Goal: Complete application form: Complete application form

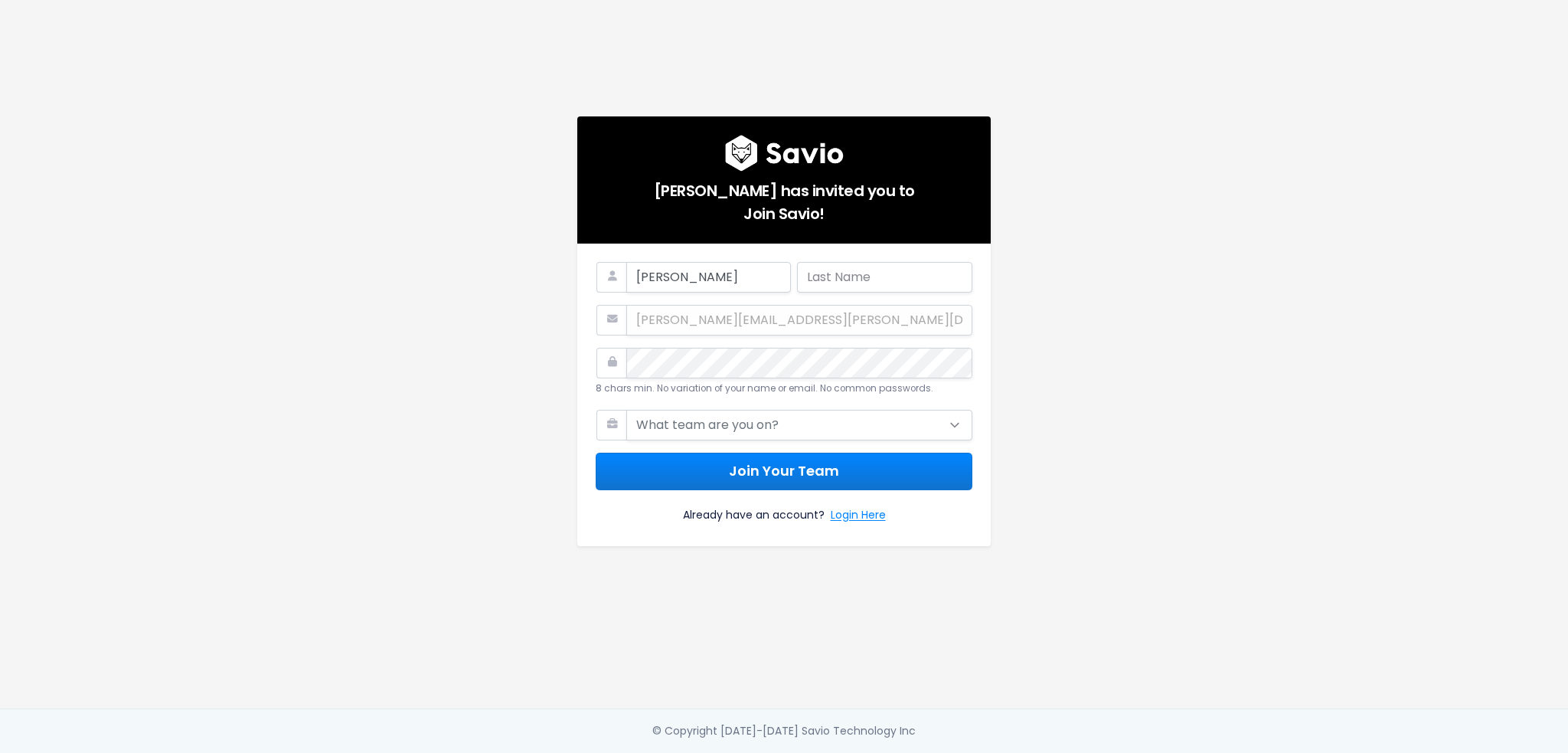
type input "Alex"
type input "Holzmann"
click at [782, 412] on select "What team are you on? Support Product Sales Customer Success Marketing Other" at bounding box center [799, 425] width 346 height 31
select select "OTHER"
click at [627, 410] on select "What team are you on? Support Product Sales Customer Success Marketing Other" at bounding box center [799, 425] width 346 height 31
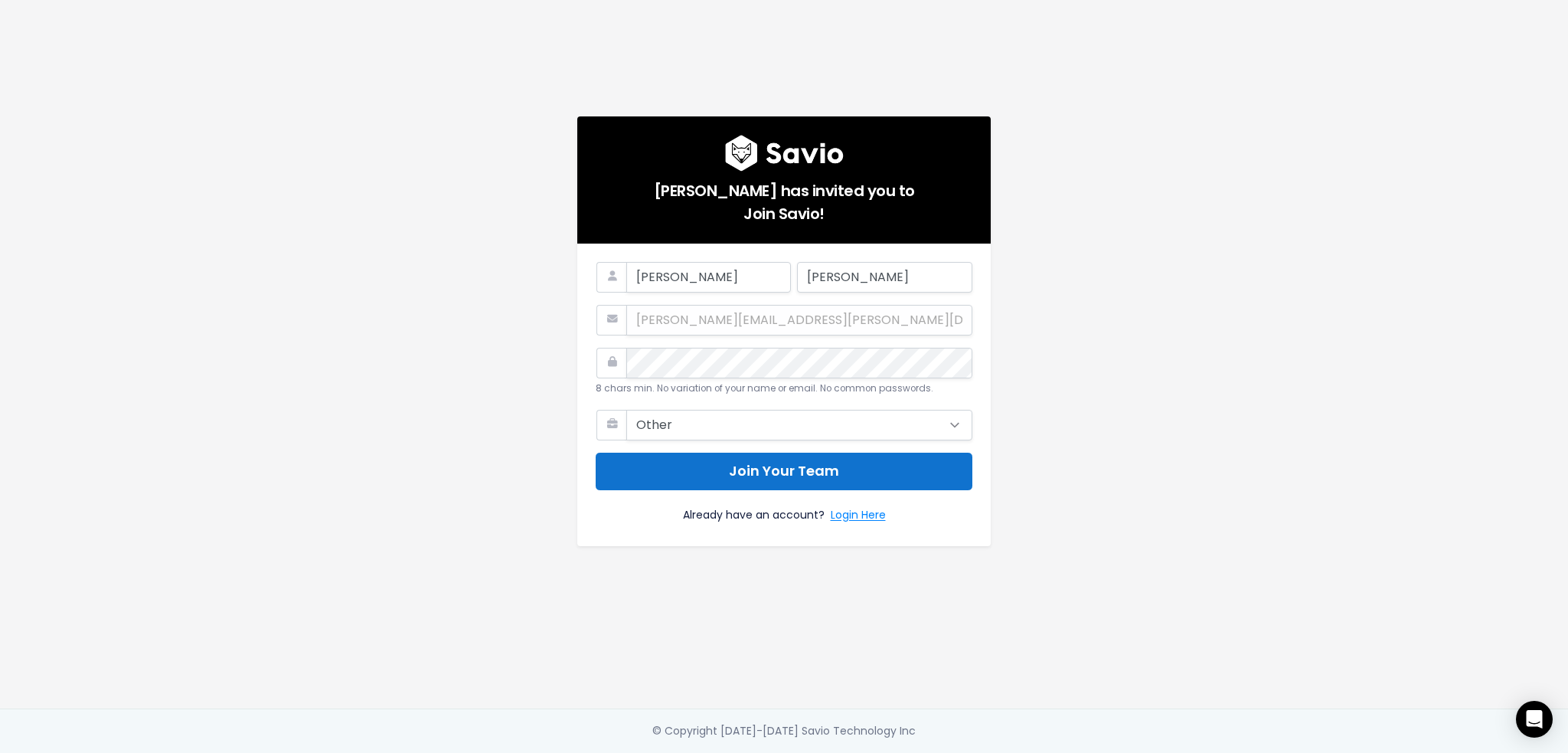
click at [789, 472] on button "Join Your Team" at bounding box center [784, 471] width 376 height 38
